Goal: Find specific page/section: Find specific page/section

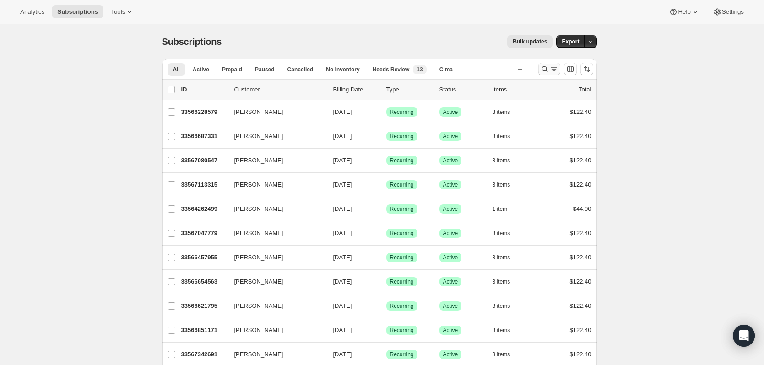
click at [547, 68] on icon "Search and filter results" at bounding box center [544, 69] width 9 height 9
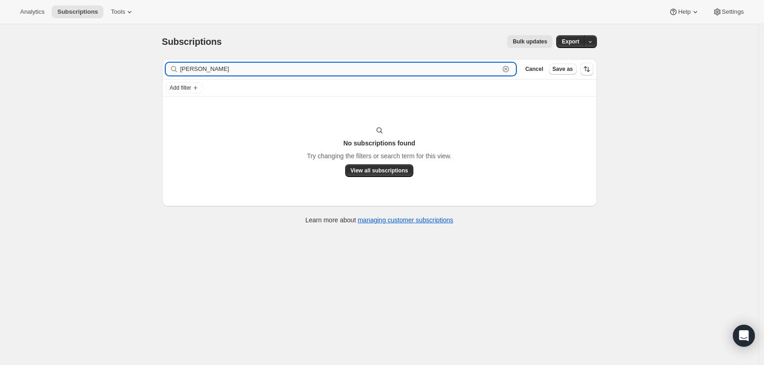
click at [193, 67] on input "rhoda silva" at bounding box center [340, 69] width 320 height 13
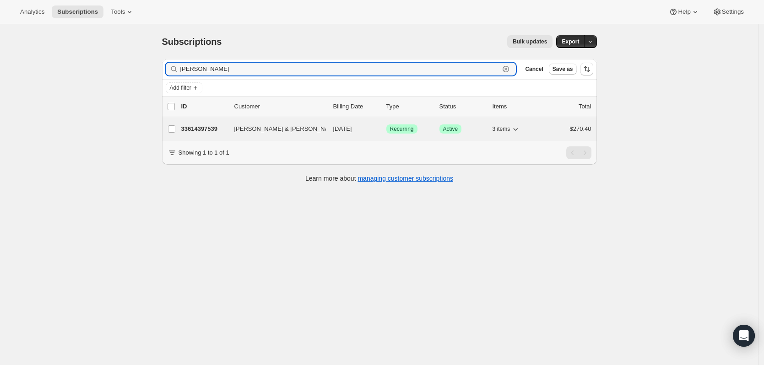
type input "rhonda silva"
click at [246, 125] on span "George & Rhonda Silva" at bounding box center [286, 129] width 105 height 9
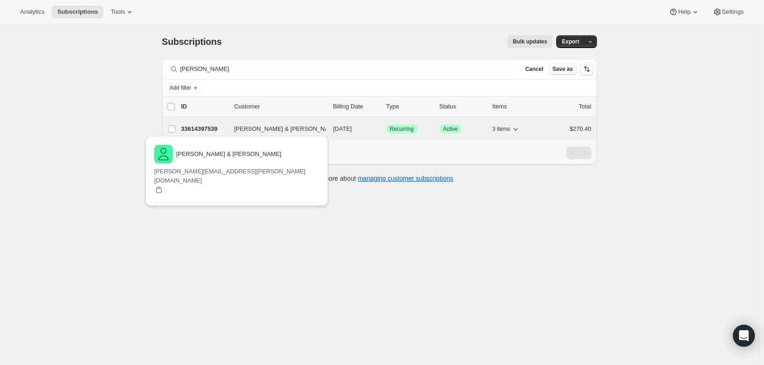
click at [191, 129] on p "33614397539" at bounding box center [204, 129] width 46 height 9
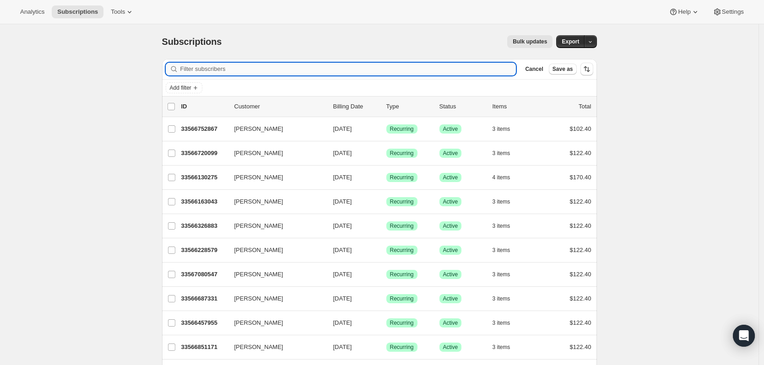
click at [434, 65] on input "Filter subscribers" at bounding box center [348, 69] width 336 height 13
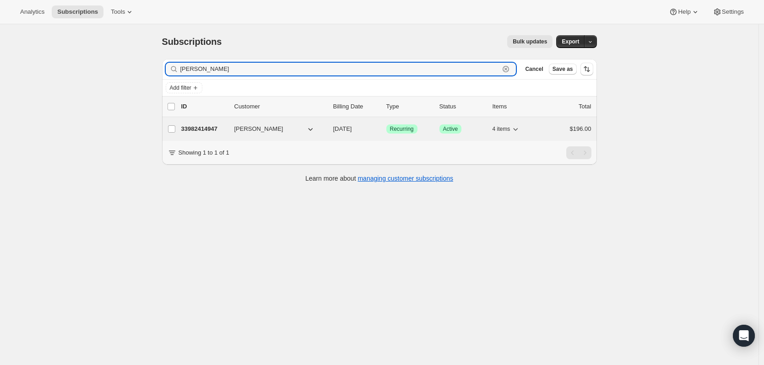
type input "[PERSON_NAME]"
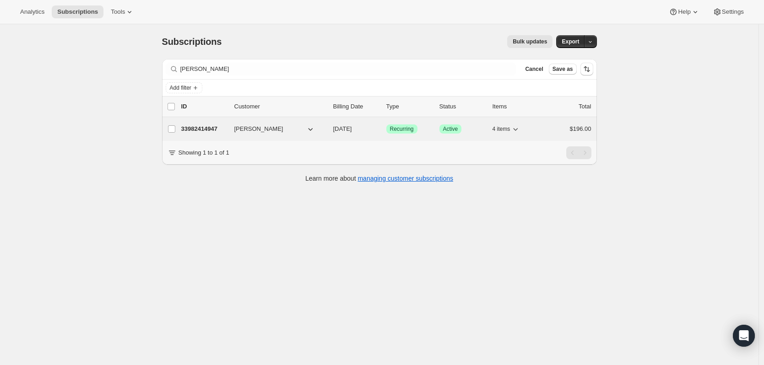
click at [212, 128] on p "33982414947" at bounding box center [204, 129] width 46 height 9
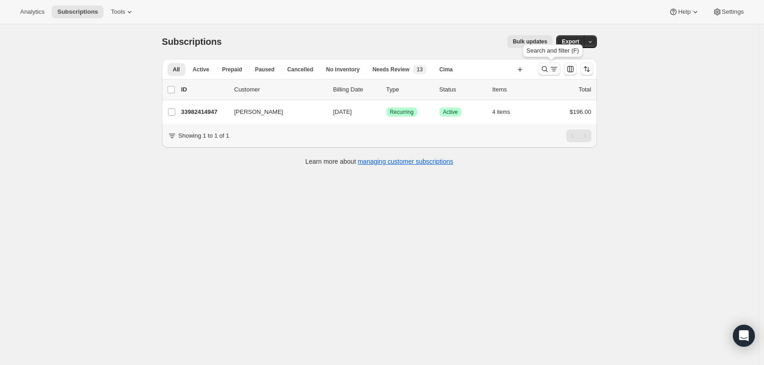
click at [548, 70] on icon "Search and filter results" at bounding box center [544, 69] width 9 height 9
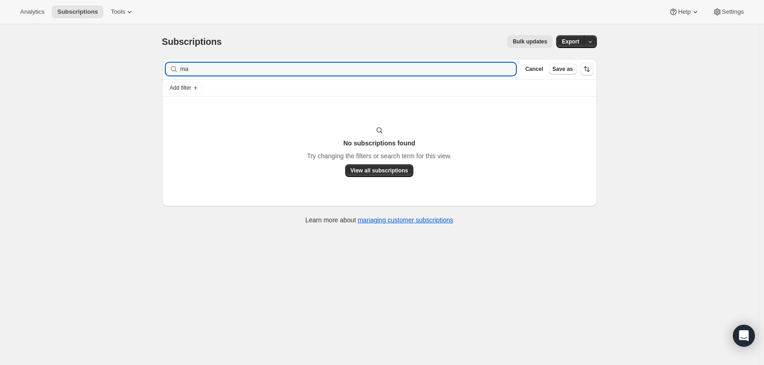
type input "m"
click at [183, 69] on input "philips" at bounding box center [348, 69] width 336 height 13
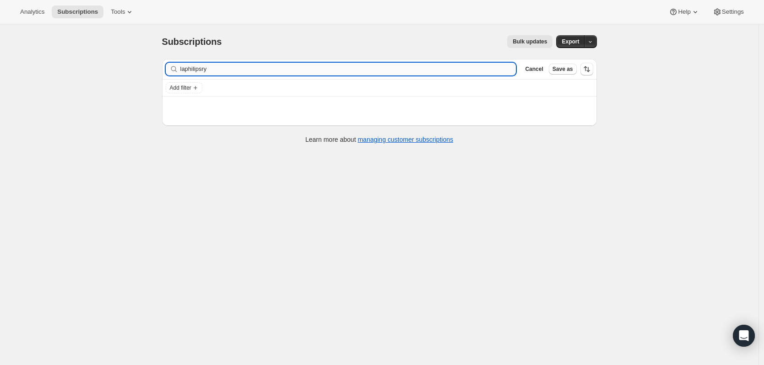
click at [185, 67] on input "laphilipsry" at bounding box center [348, 69] width 336 height 13
drag, startPoint x: 185, startPoint y: 67, endPoint x: 191, endPoint y: 61, distance: 7.8
click at [185, 66] on input "laphilipsry" at bounding box center [348, 69] width 336 height 13
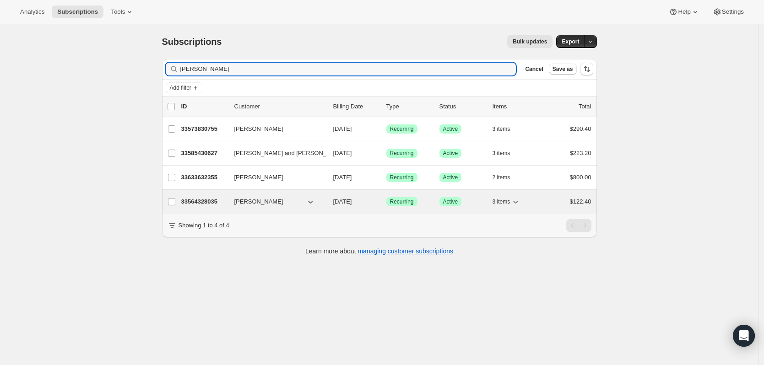
type input "[PERSON_NAME]"
click at [207, 199] on p "33564328035" at bounding box center [204, 201] width 46 height 9
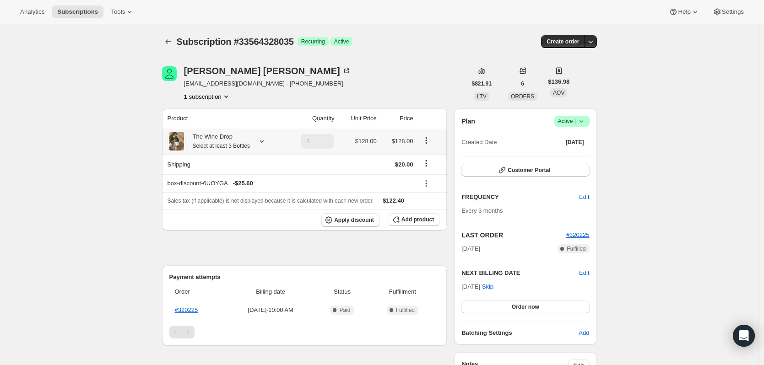
click at [261, 141] on icon at bounding box center [261, 141] width 9 height 9
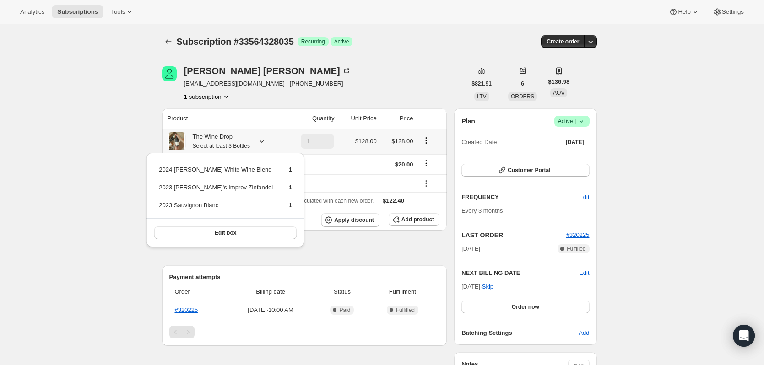
click at [261, 141] on icon at bounding box center [261, 141] width 9 height 9
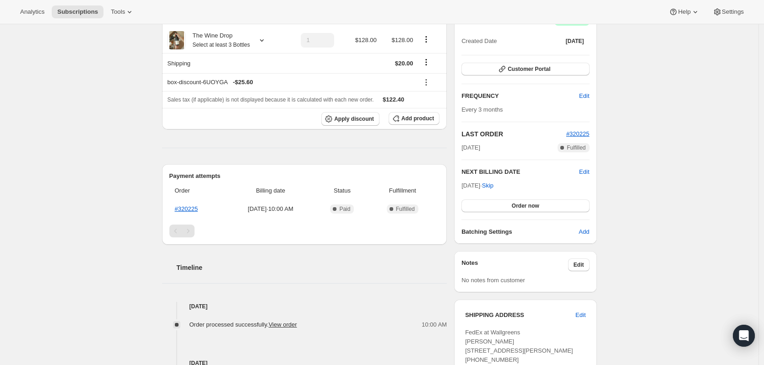
scroll to position [183, 0]
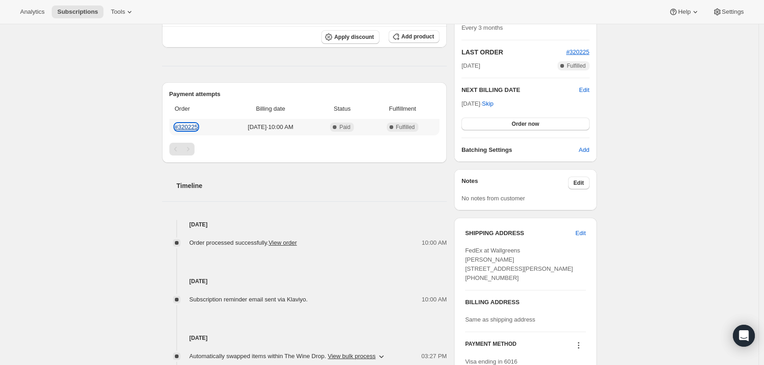
click at [187, 128] on link "#320225" at bounding box center [186, 127] width 23 height 7
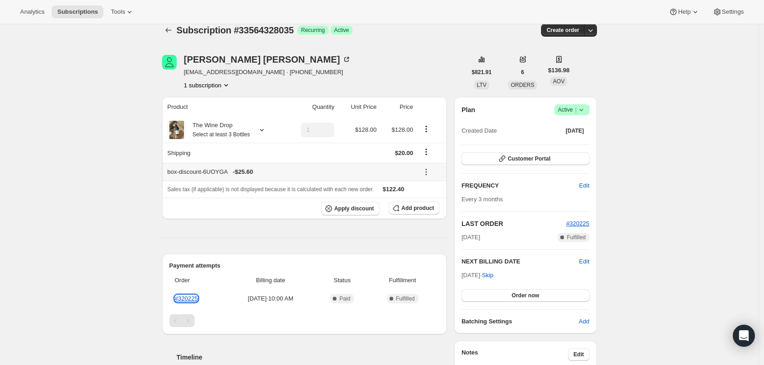
scroll to position [0, 0]
